Goal: Communication & Community: Share content

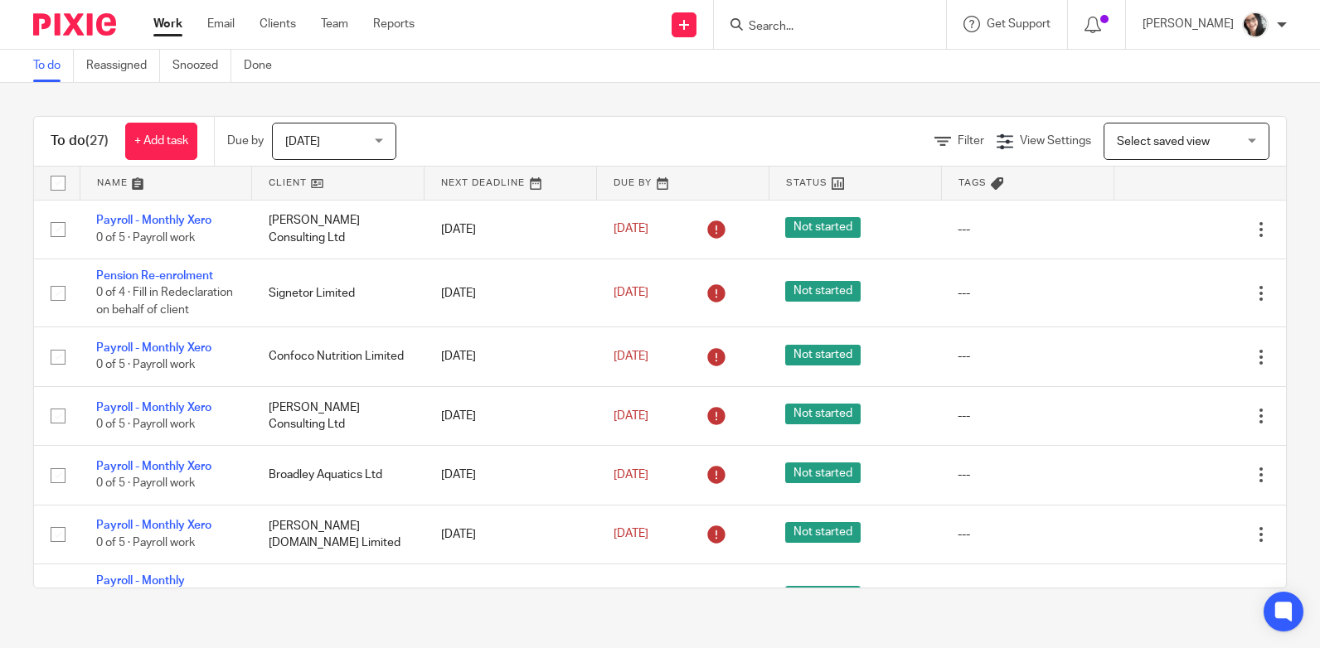
click at [291, 178] on link at bounding box center [338, 183] width 172 height 33
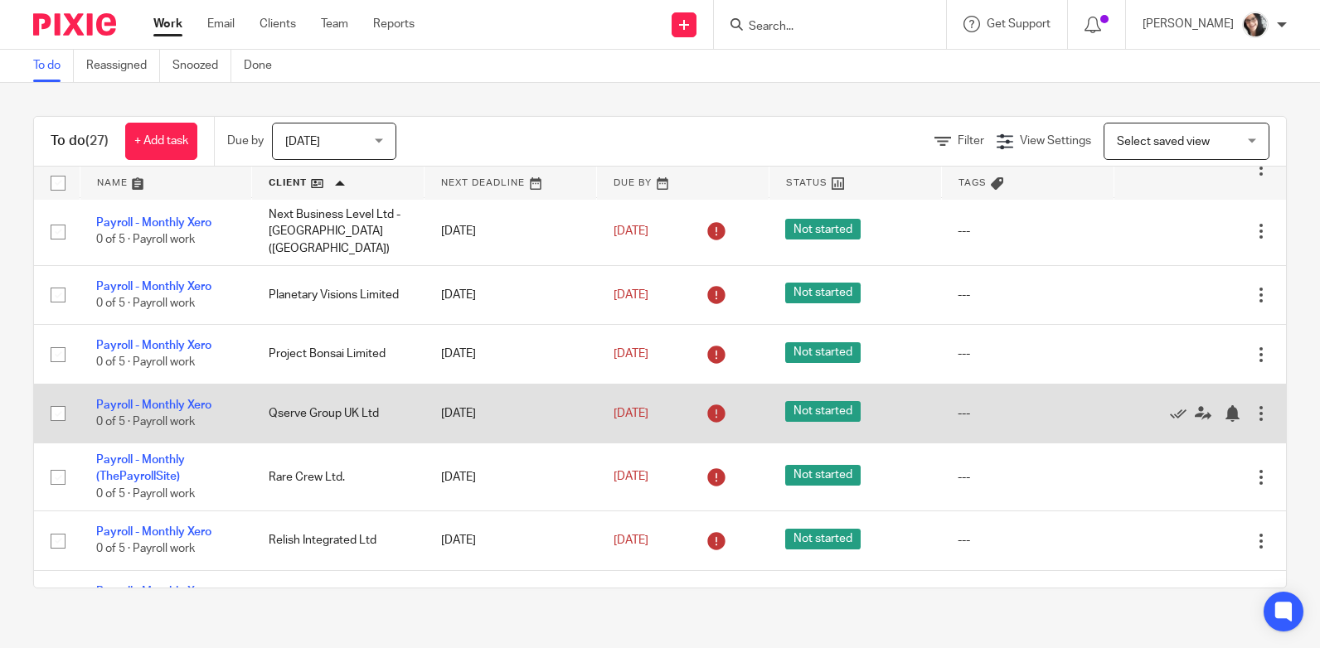
scroll to position [342, 0]
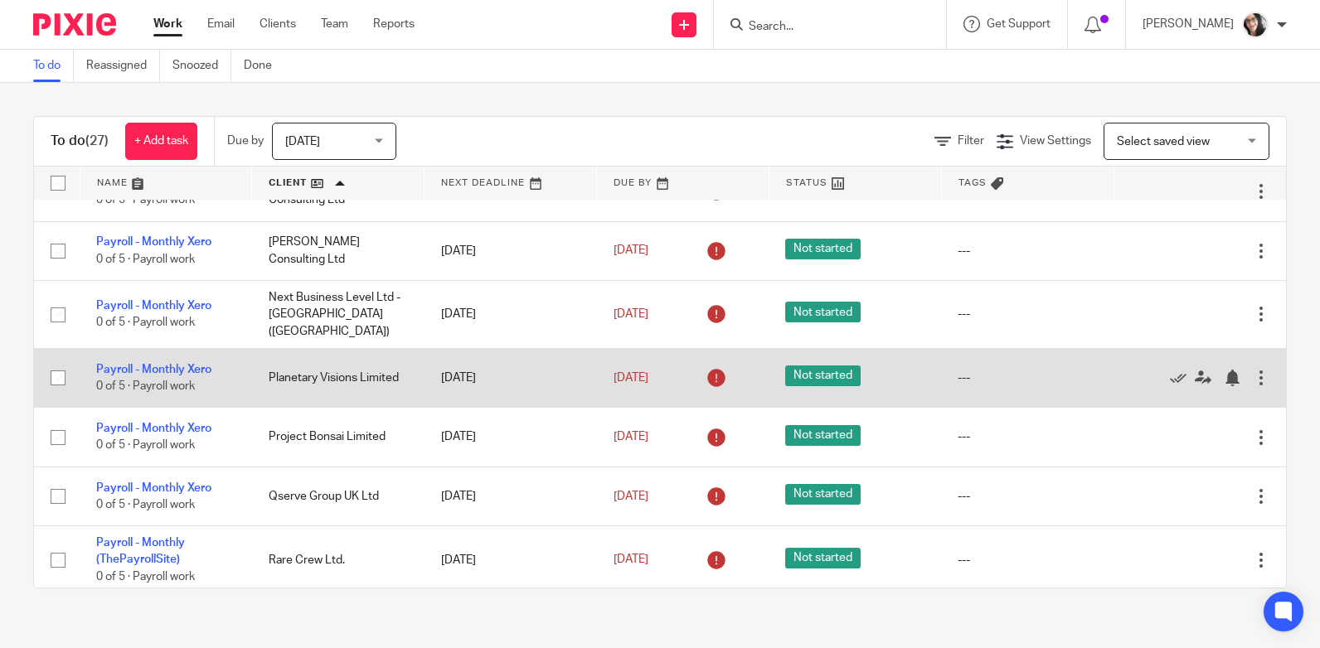
click at [310, 375] on td "Planetary Visions Limited" at bounding box center [338, 377] width 172 height 59
click at [205, 366] on link "Payroll - Monthly Xero" at bounding box center [153, 370] width 115 height 12
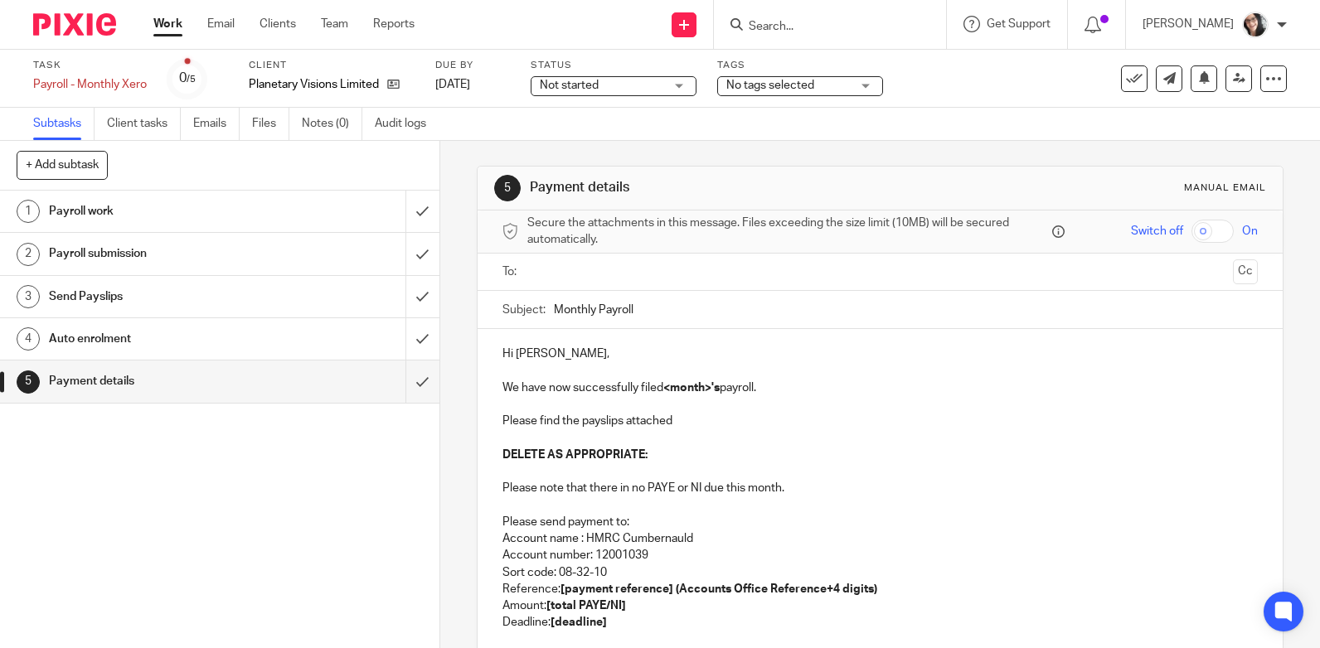
click at [619, 276] on input "text" at bounding box center [879, 272] width 693 height 19
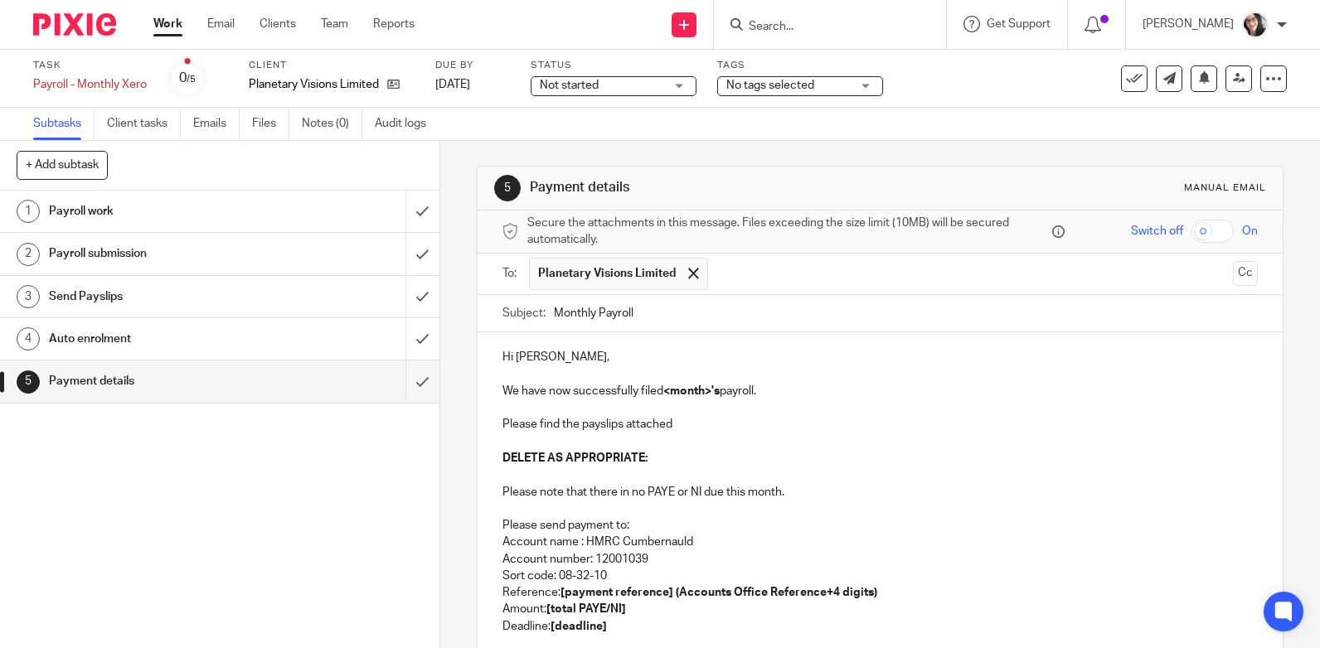
click at [657, 316] on input "Monthly Payroll" at bounding box center [906, 313] width 704 height 37
type input "Monthly Payroll September"
click at [689, 386] on strong "<month>'s" at bounding box center [691, 392] width 56 height 12
click at [690, 386] on strong "<month>'s" at bounding box center [691, 392] width 56 height 12
click at [663, 391] on strong "<September's" at bounding box center [701, 392] width 76 height 12
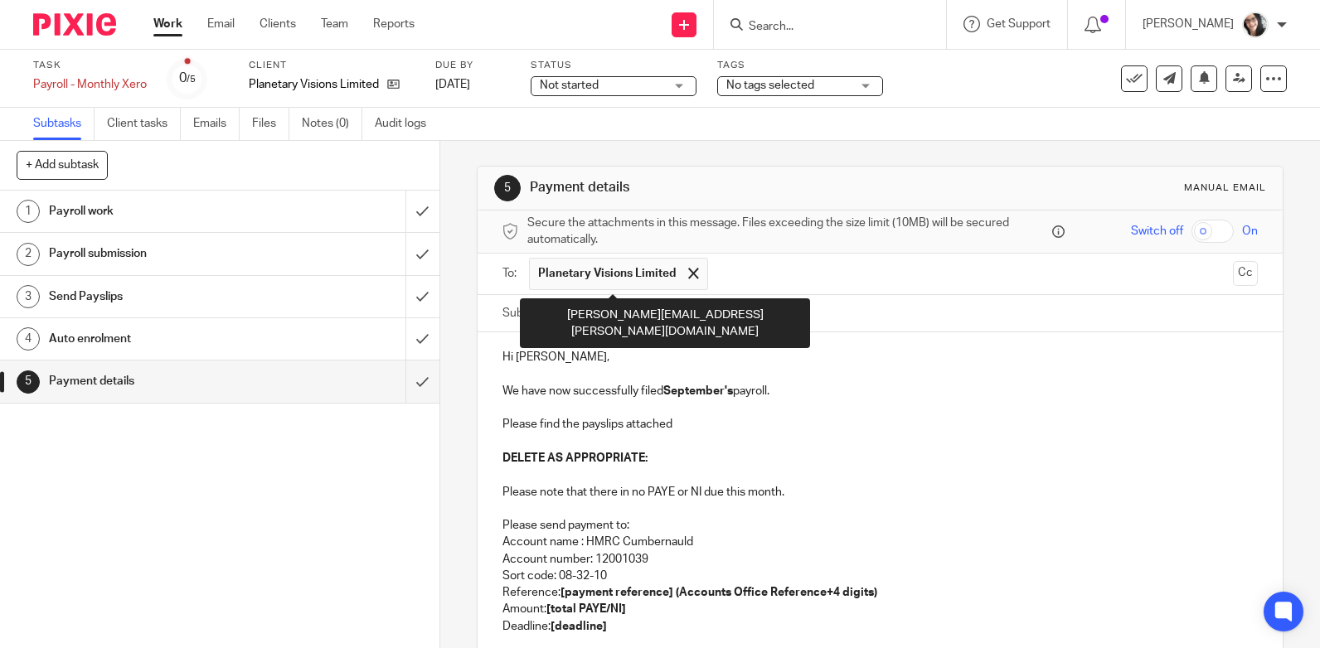
click at [550, 272] on span "Planetary Visions Limited" at bounding box center [607, 273] width 138 height 17
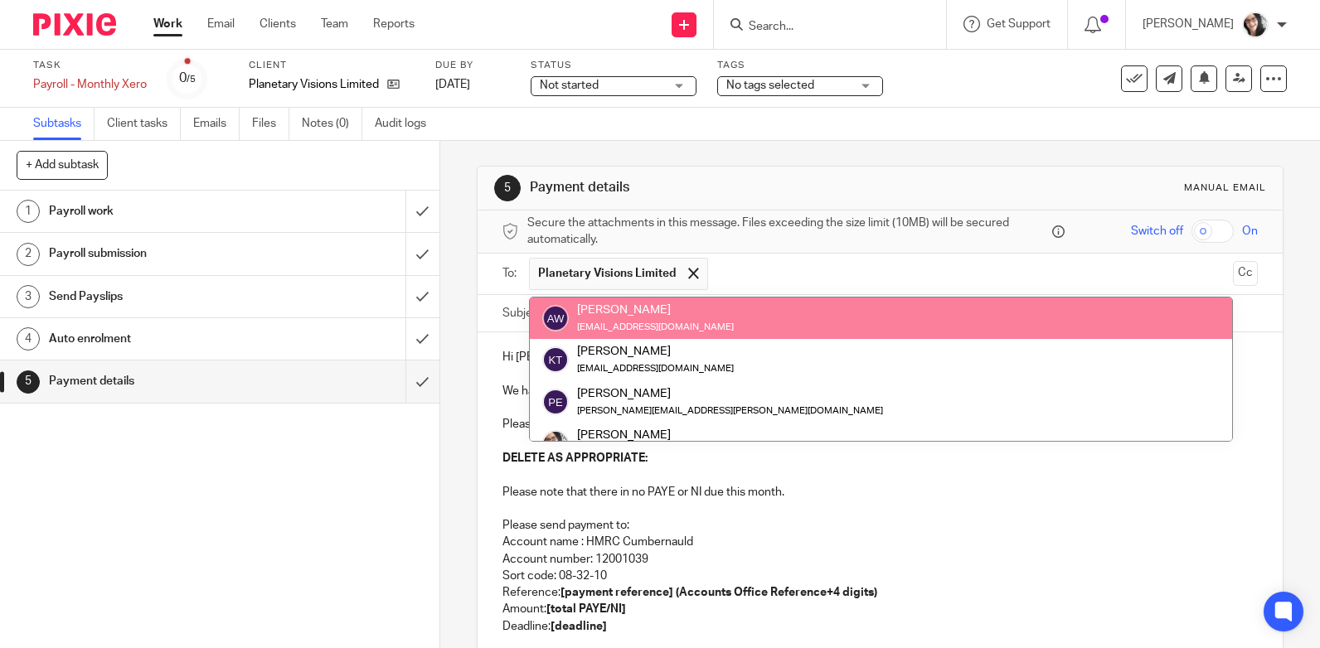
click at [761, 565] on p "Account number: 12001039" at bounding box center [879, 559] width 755 height 17
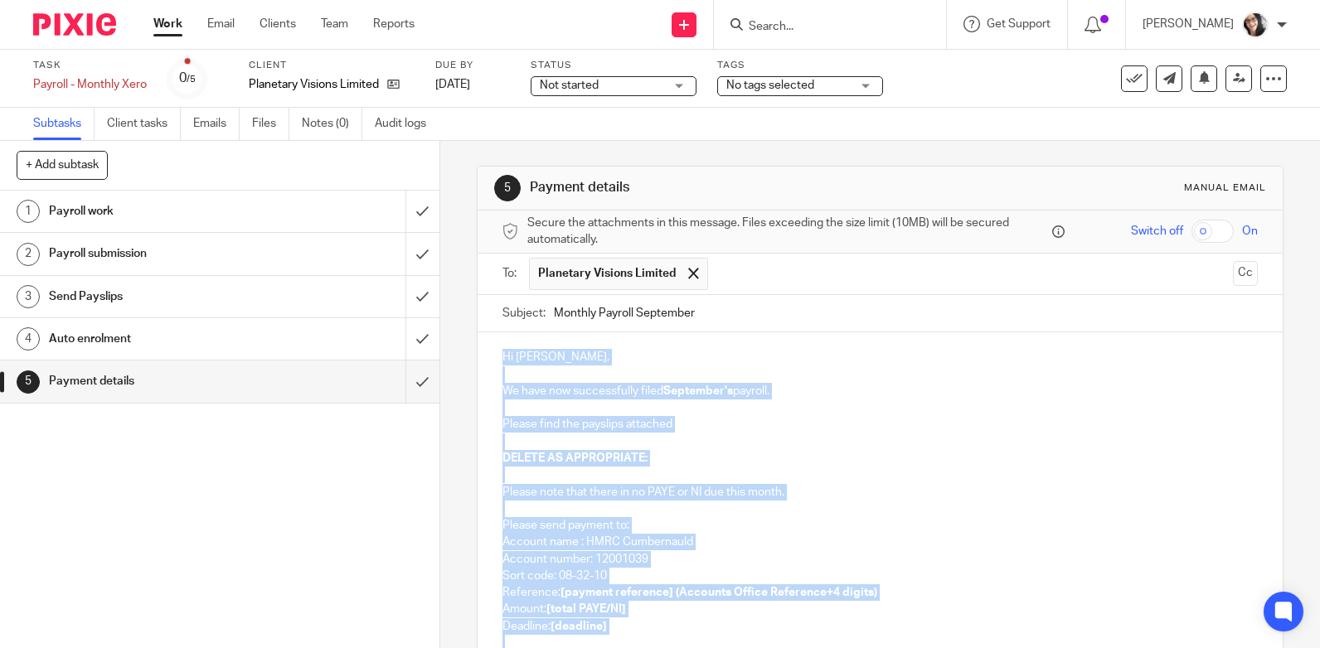
drag, startPoint x: 568, startPoint y: 473, endPoint x: 489, endPoint y: 365, distance: 134.2
click at [489, 365] on div "Hi Philip, We have now successfully filed September's payroll. Please find the …" at bounding box center [880, 514] width 805 height 365
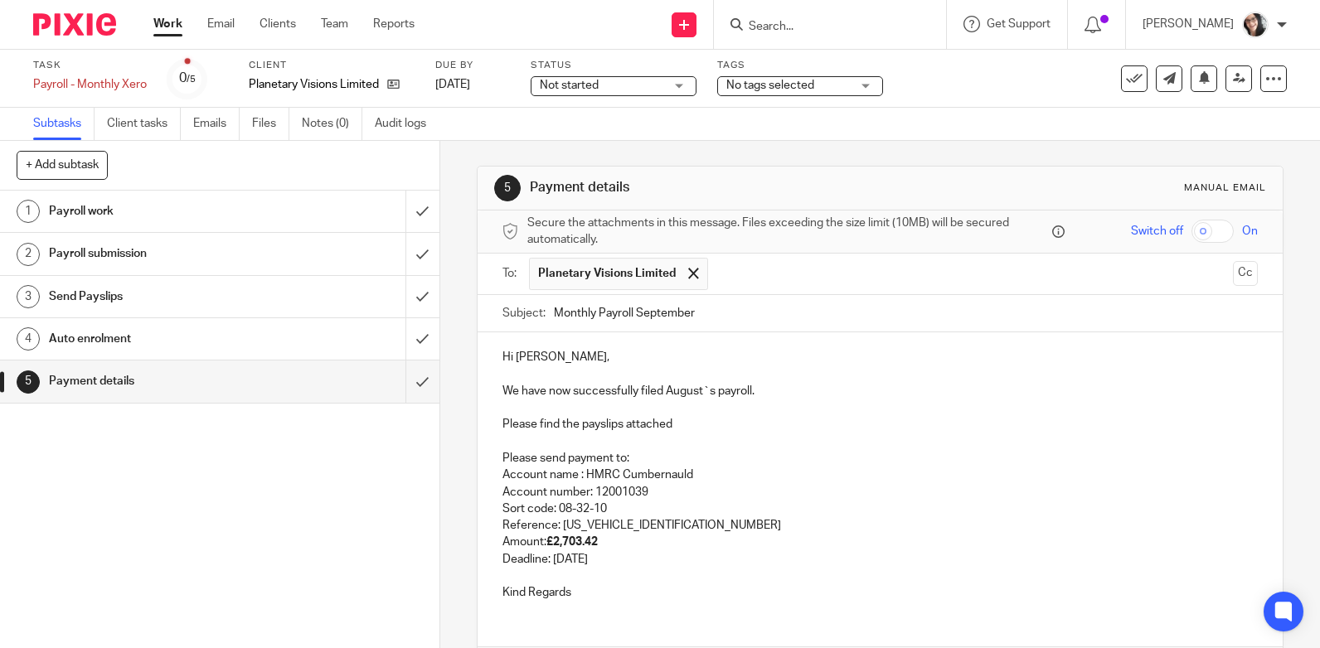
click at [666, 321] on input "Monthly Payroll September" at bounding box center [906, 313] width 704 height 37
click at [672, 386] on p "We have now successfully filed August`s payroll." at bounding box center [879, 391] width 755 height 17
click at [677, 529] on p "Reference: 073PZ001287162605" at bounding box center [879, 525] width 755 height 17
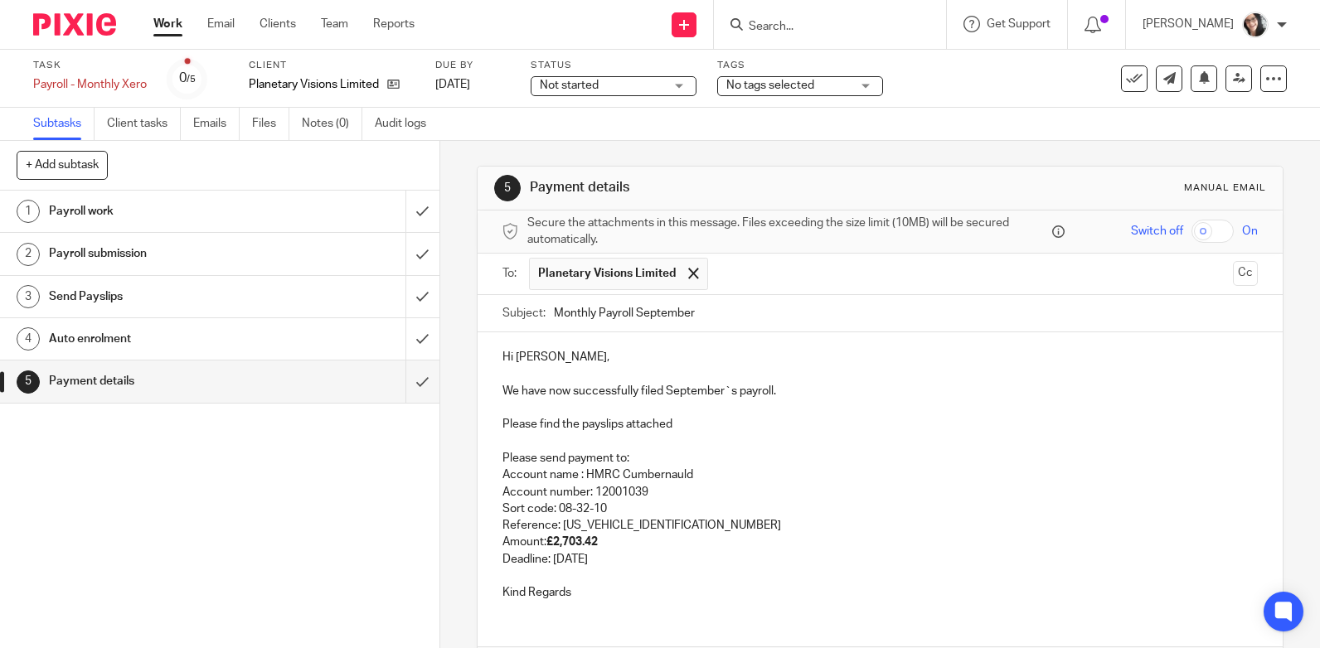
click at [627, 560] on p "Deadline: 20th September 25" at bounding box center [879, 559] width 755 height 17
click at [626, 560] on p "Deadline: 20th September 25" at bounding box center [879, 559] width 755 height 17
click at [652, 510] on p "Sort code: 08-32-10" at bounding box center [879, 509] width 755 height 17
drag, startPoint x: 596, startPoint y: 543, endPoint x: 553, endPoint y: 544, distance: 43.1
click at [553, 544] on strong "£2,703.42" at bounding box center [571, 542] width 51 height 12
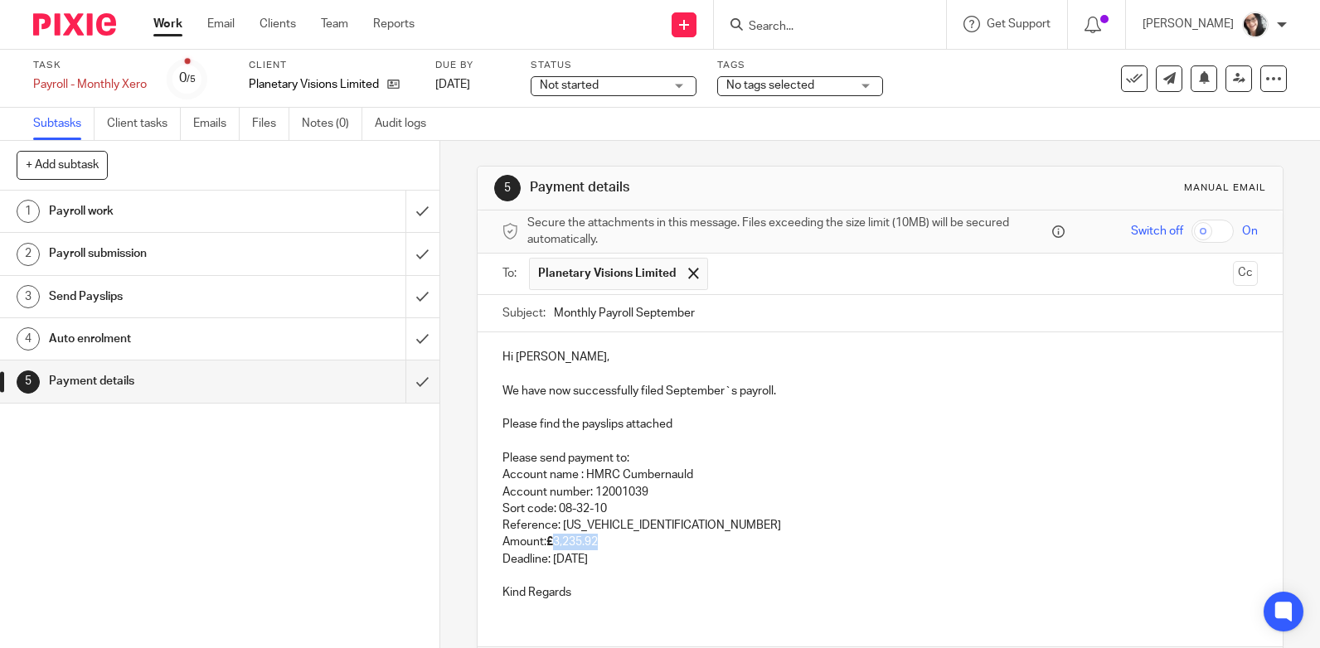
drag, startPoint x: 605, startPoint y: 544, endPoint x: 549, endPoint y: 545, distance: 56.4
click at [549, 545] on p "Amount: £ 3,235.92" at bounding box center [879, 542] width 755 height 17
click at [699, 541] on p "Amount: £3,235.92" at bounding box center [879, 542] width 755 height 17
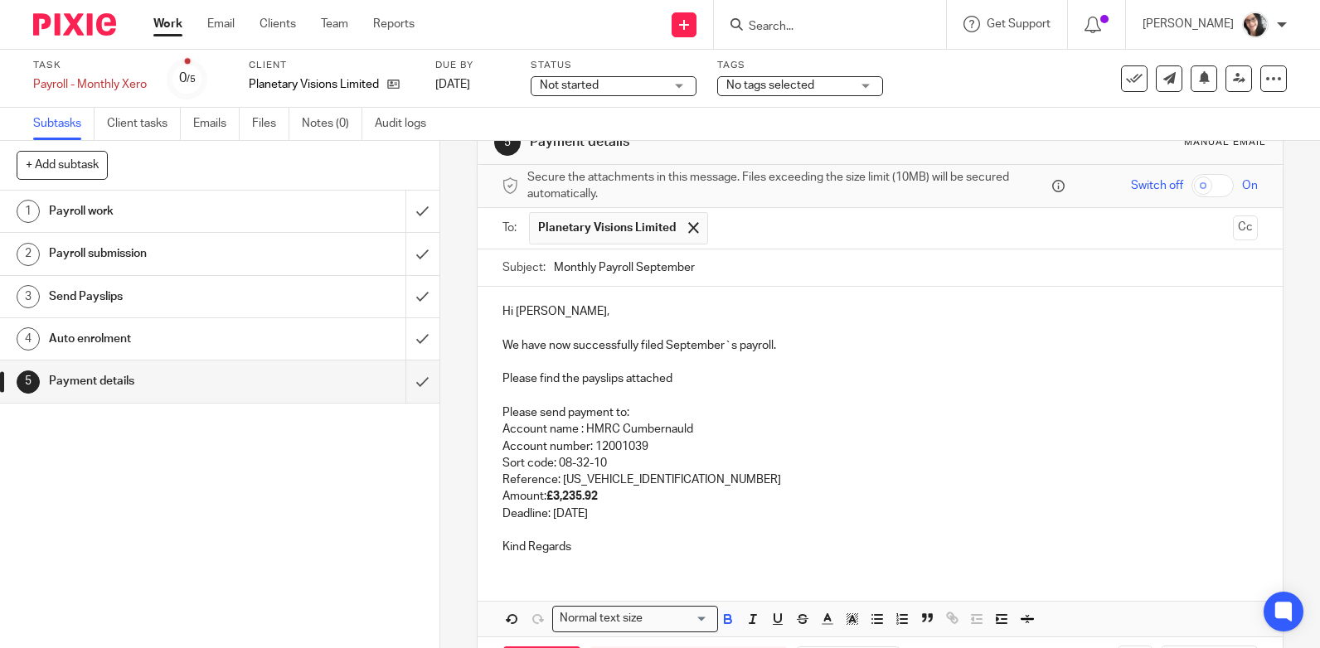
scroll to position [114, 0]
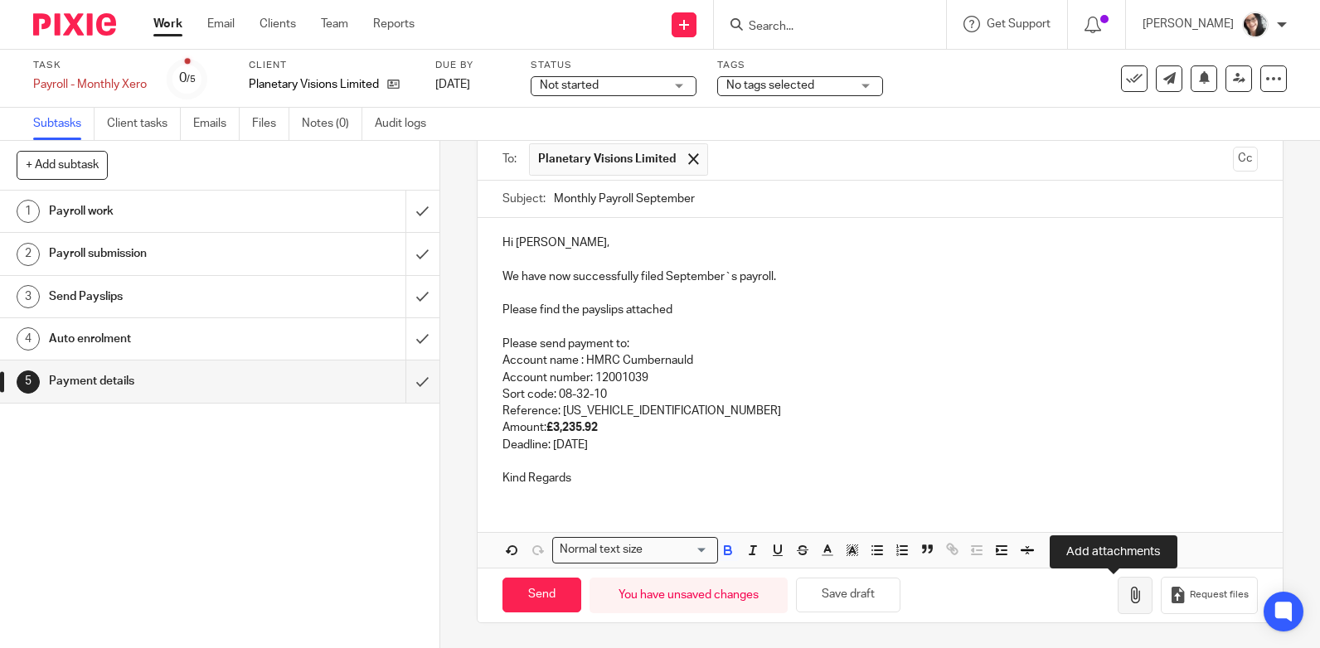
click at [1127, 593] on icon "button" at bounding box center [1135, 595] width 17 height 17
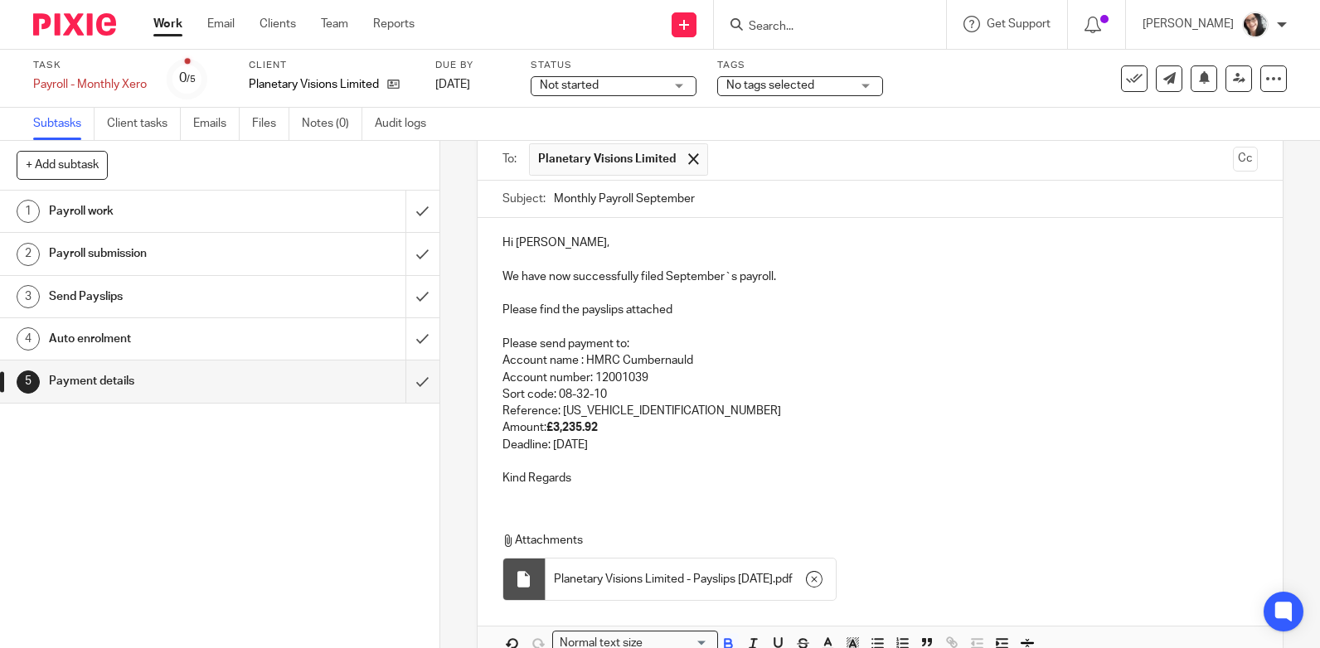
scroll to position [197, 0]
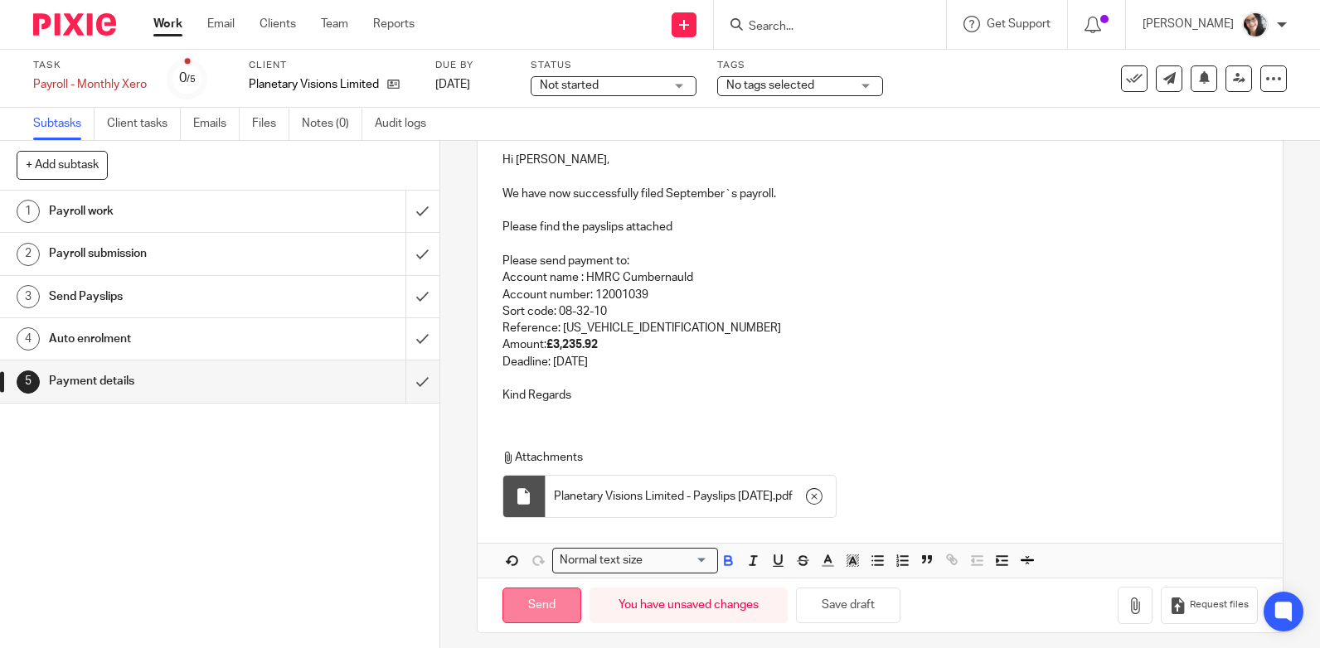
click at [534, 608] on input "Send" at bounding box center [541, 606] width 79 height 36
type input "Sent"
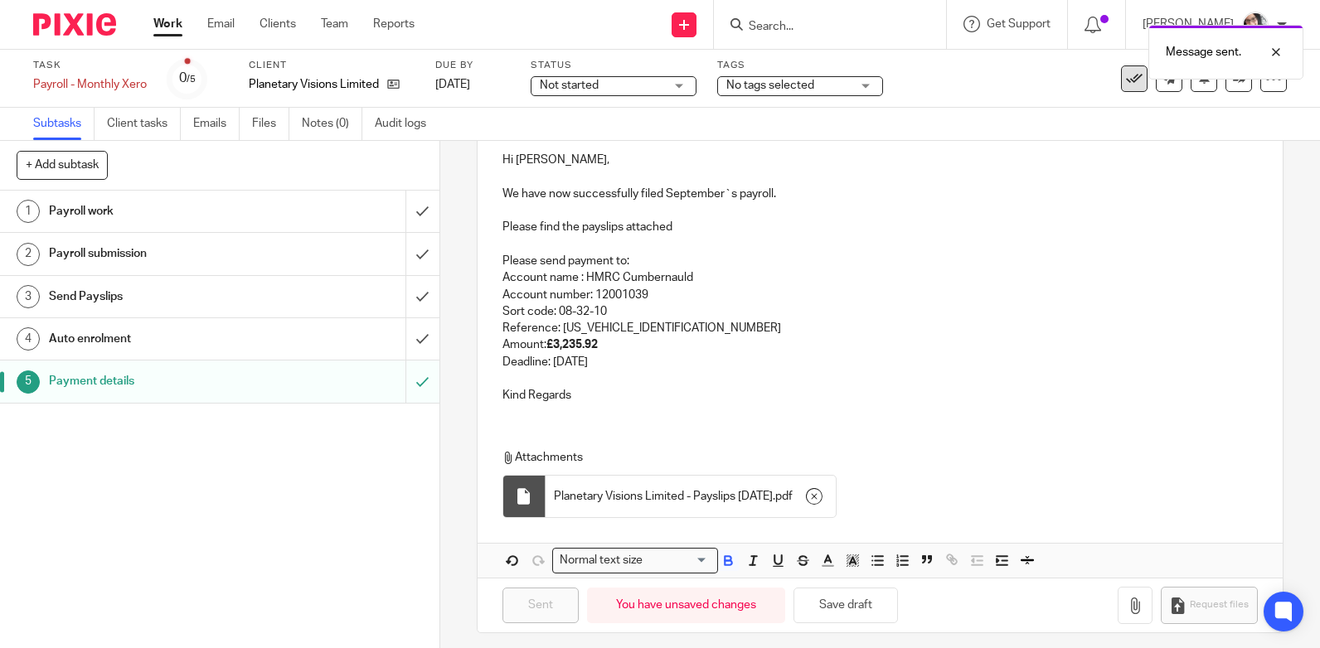
click at [1126, 81] on body "Work Email Clients Team Reports Work Email Clients Team Reports Settings Send n…" at bounding box center [660, 324] width 1320 height 648
